Goal: Task Accomplishment & Management: Manage account settings

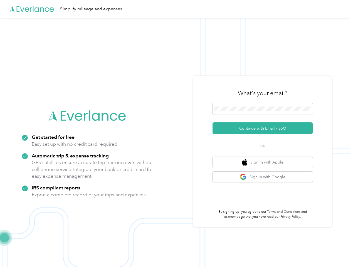
click at [176, 134] on img at bounding box center [175, 151] width 350 height 267
click at [176, 9] on div "Simplify mileage and expenses" at bounding box center [175, 9] width 350 height 18
click at [265, 128] on button "Continue with Email / SSO" at bounding box center [263, 128] width 100 height 12
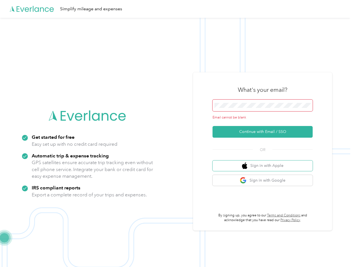
click at [265, 162] on button "Sign in with Apple" at bounding box center [263, 166] width 100 height 11
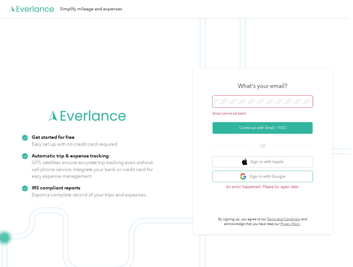
click at [265, 177] on button "Sign in with Google" at bounding box center [263, 176] width 100 height 11
